Goal: Navigation & Orientation: Understand site structure

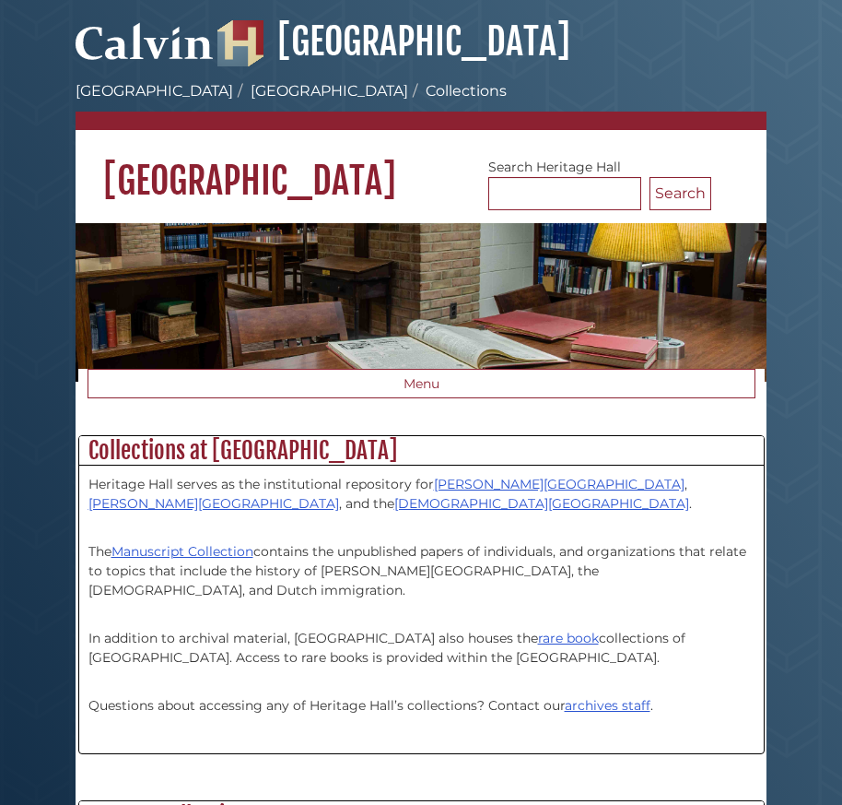
scroll to position [108, 685]
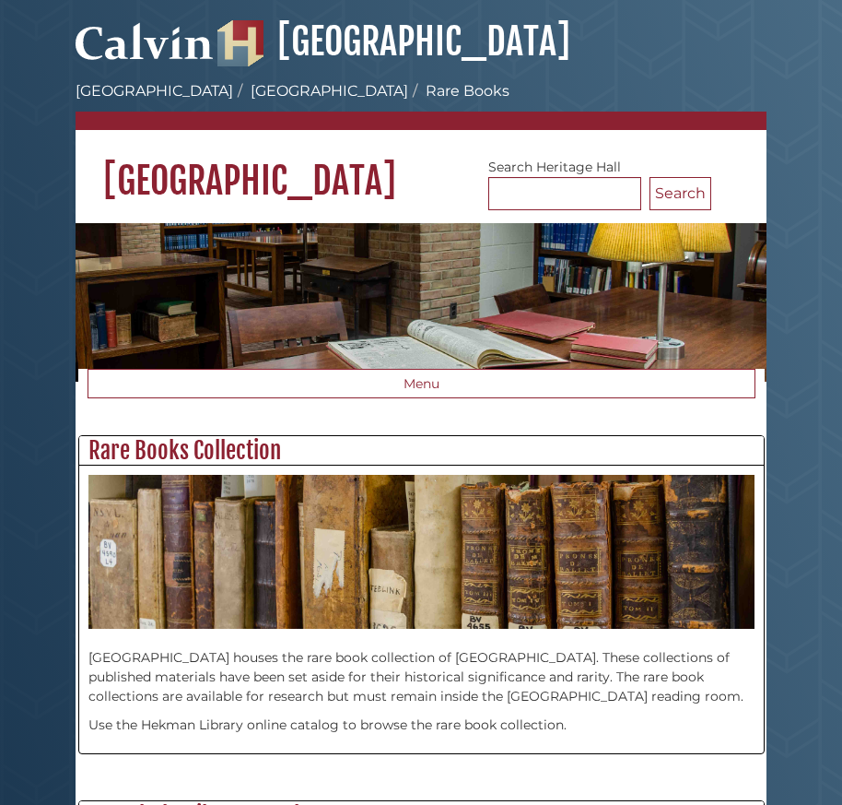
scroll to position [455, 685]
